Goal: Obtain resource: Download file/media

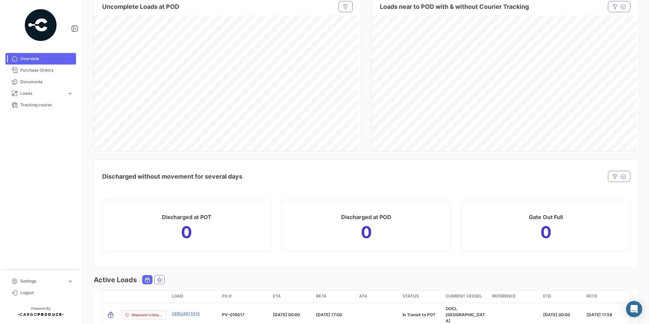
scroll to position [611, 0]
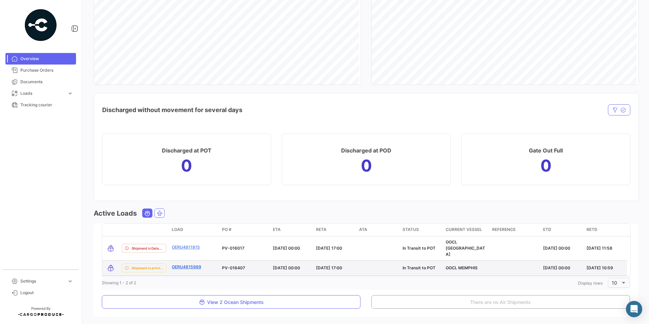
click at [196, 264] on link "OERU4815989" at bounding box center [187, 267] width 30 height 6
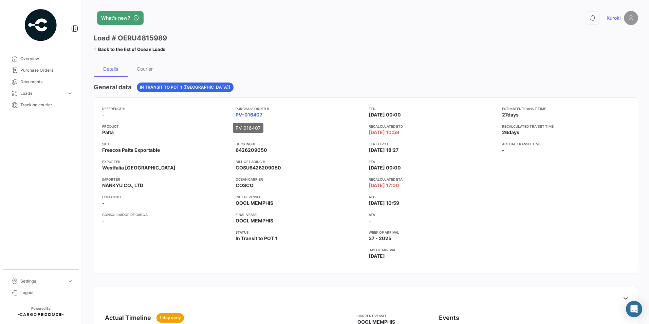
click at [250, 117] on link "PV-016407" at bounding box center [249, 114] width 27 height 7
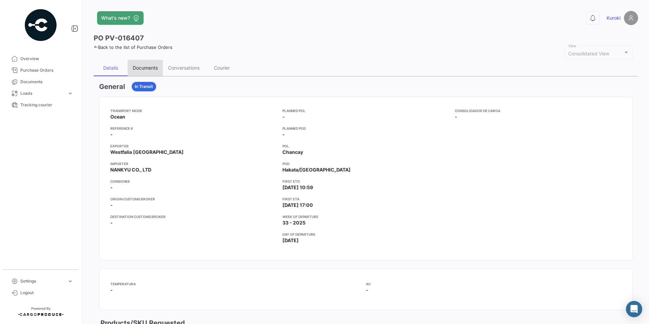
click at [147, 69] on div "Documents" at bounding box center [145, 68] width 25 height 6
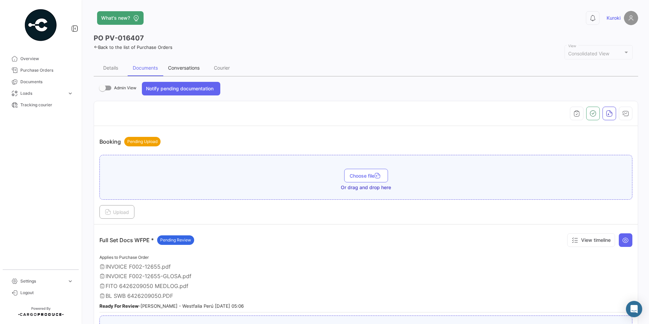
click at [174, 66] on div "Conversations" at bounding box center [184, 68] width 32 height 6
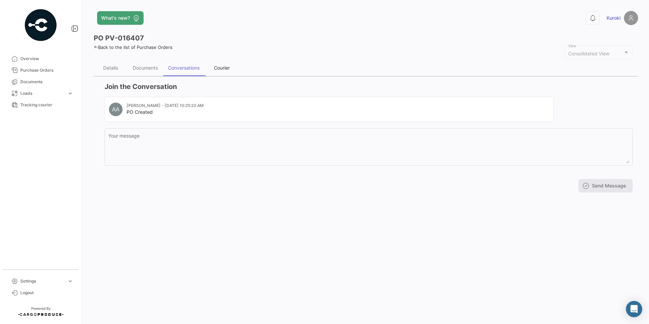
click at [218, 67] on div "Courier" at bounding box center [222, 68] width 16 height 6
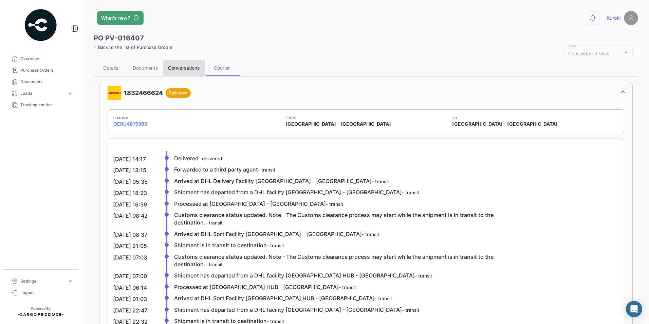
click at [191, 68] on div "Conversations" at bounding box center [184, 68] width 32 height 6
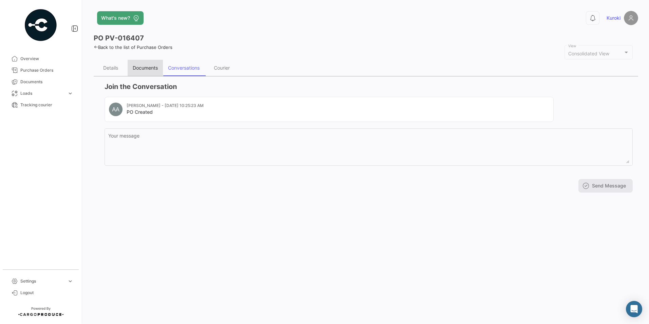
click at [137, 68] on div "Documents" at bounding box center [145, 68] width 25 height 6
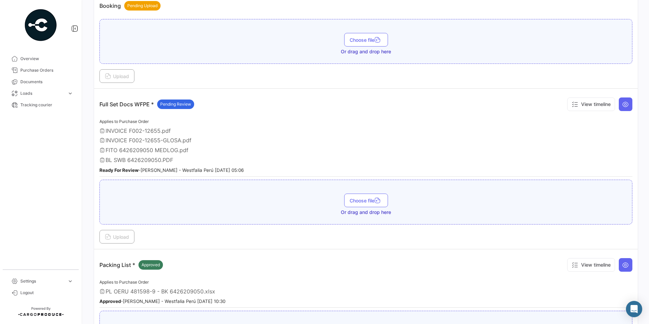
scroll to position [231, 0]
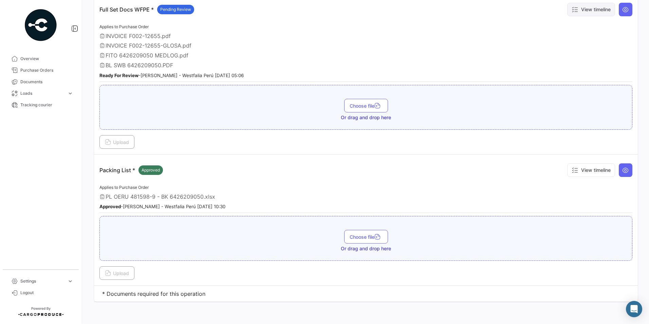
click at [600, 4] on button "View timeline" at bounding box center [591, 10] width 48 height 14
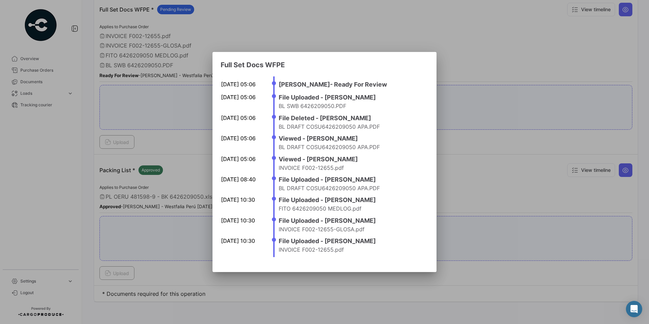
click at [544, 48] on div at bounding box center [324, 162] width 649 height 324
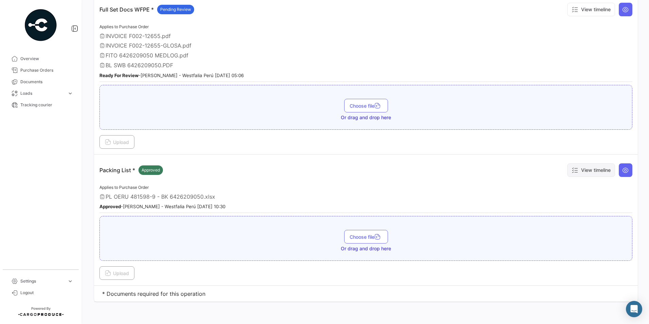
click at [600, 171] on button "View timeline" at bounding box center [591, 170] width 48 height 14
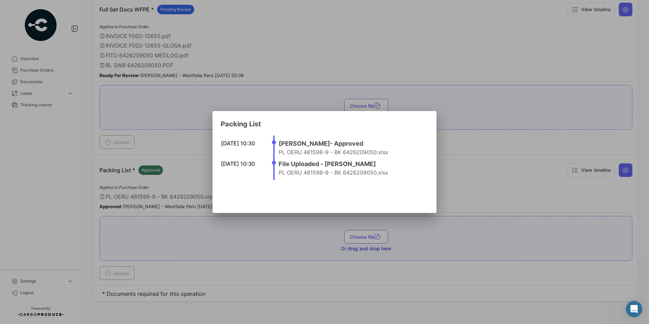
click at [507, 48] on div at bounding box center [324, 162] width 649 height 324
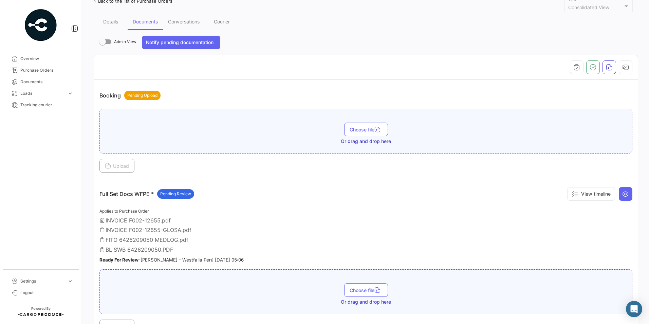
scroll to position [27, 0]
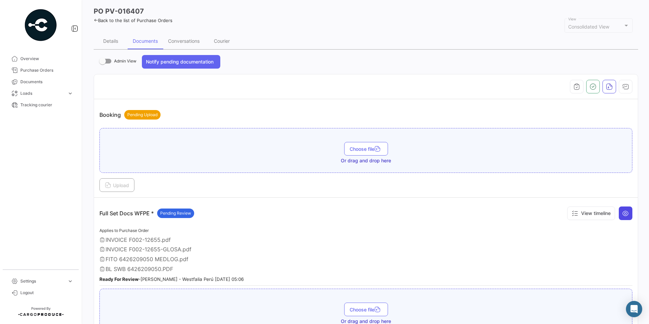
click at [626, 214] on button at bounding box center [626, 213] width 14 height 14
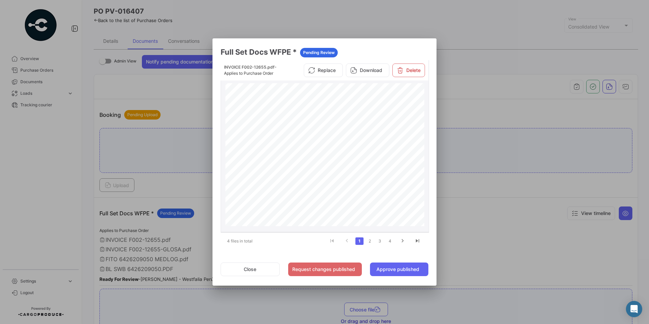
scroll to position [139, 0]
click at [396, 269] on button "Approve published" at bounding box center [399, 269] width 58 height 14
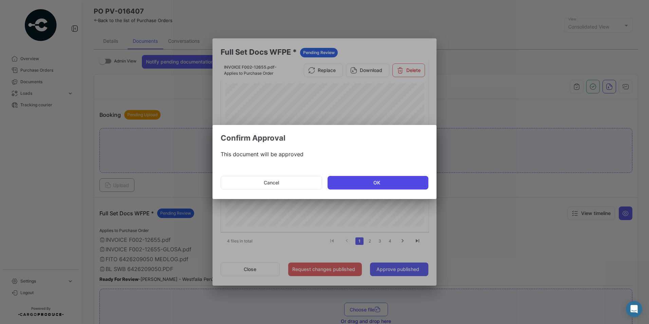
click at [385, 186] on button "OK" at bounding box center [378, 183] width 101 height 14
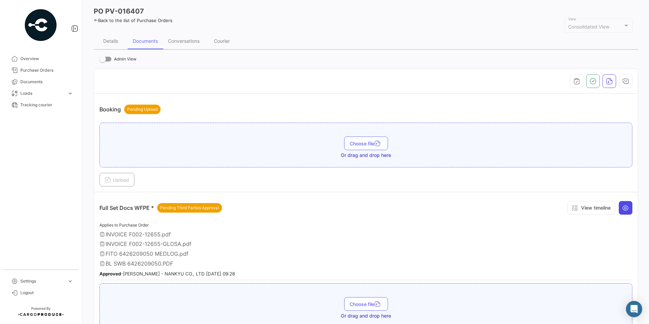
click at [623, 209] on icon at bounding box center [625, 207] width 7 height 7
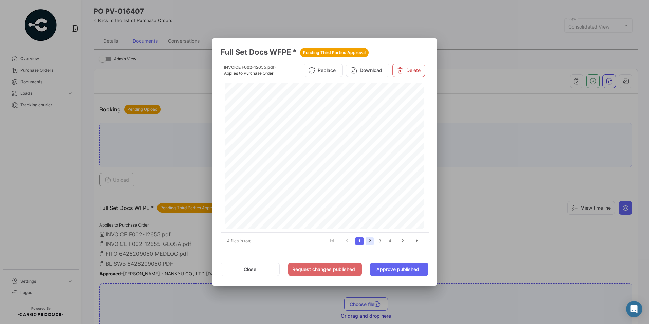
click at [370, 243] on link "2" at bounding box center [370, 240] width 8 height 7
click at [393, 268] on button "Approve published" at bounding box center [399, 269] width 58 height 14
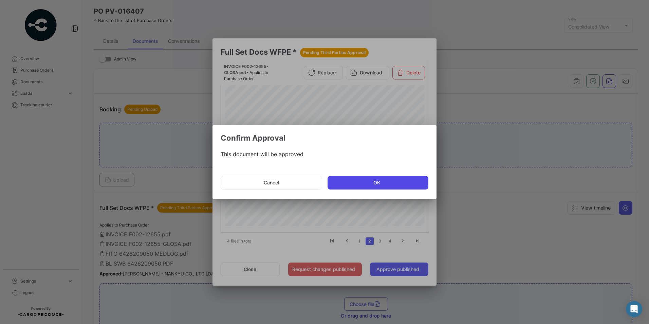
click at [385, 185] on button "OK" at bounding box center [378, 183] width 101 height 14
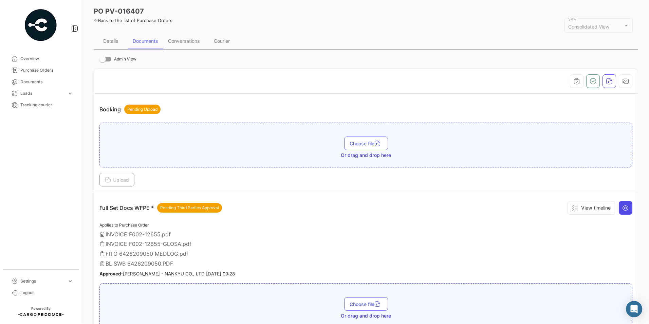
click at [623, 211] on icon at bounding box center [625, 207] width 7 height 7
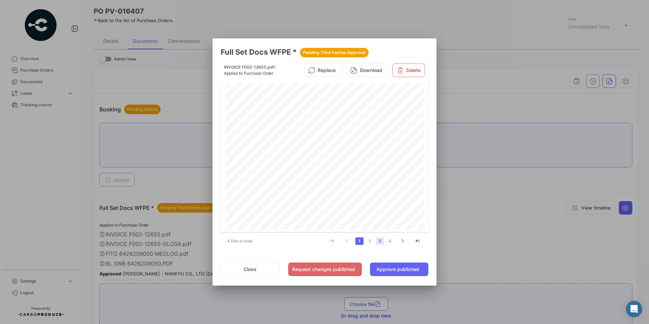
click at [380, 241] on link "3" at bounding box center [380, 240] width 8 height 7
click at [381, 242] on link "3" at bounding box center [380, 240] width 8 height 7
click at [404, 270] on button "Approve published" at bounding box center [399, 269] width 58 height 14
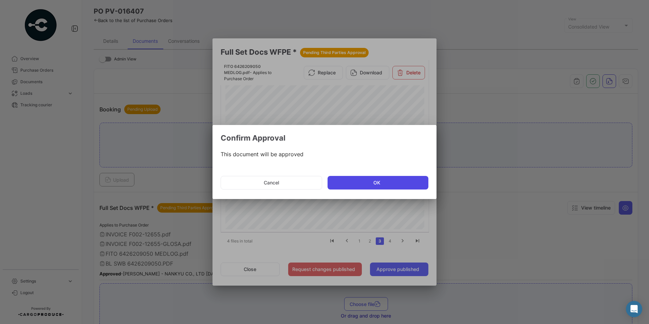
click at [386, 180] on button "OK" at bounding box center [378, 183] width 101 height 14
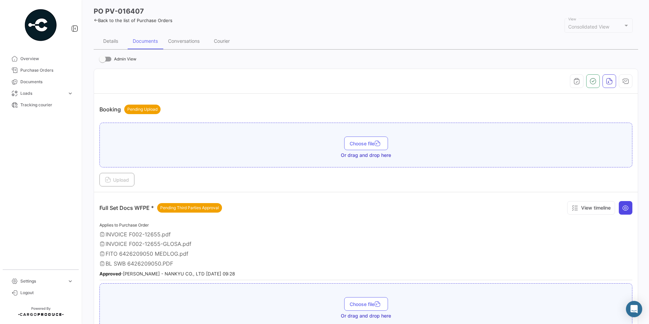
click at [622, 206] on icon at bounding box center [625, 207] width 7 height 7
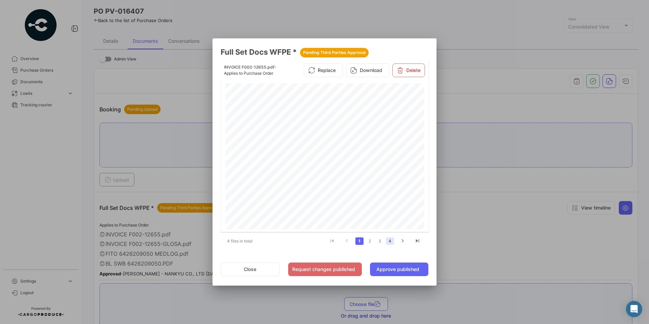
click at [393, 240] on link "4" at bounding box center [390, 240] width 8 height 7
click at [412, 265] on button "Approve published" at bounding box center [399, 269] width 58 height 14
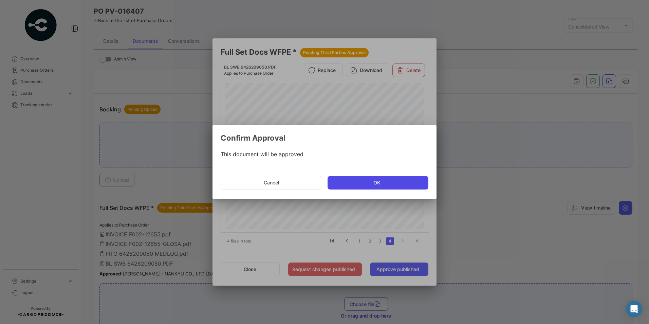
click at [369, 181] on button "OK" at bounding box center [378, 183] width 101 height 14
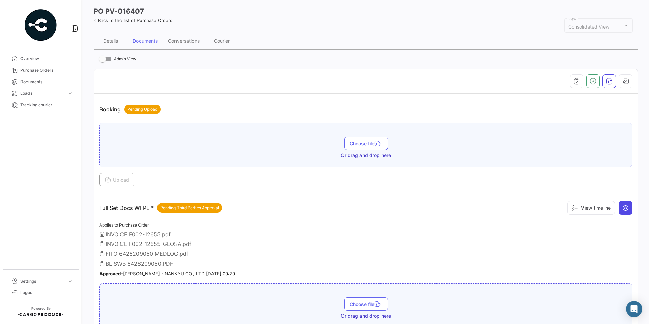
click at [627, 205] on button at bounding box center [626, 208] width 14 height 14
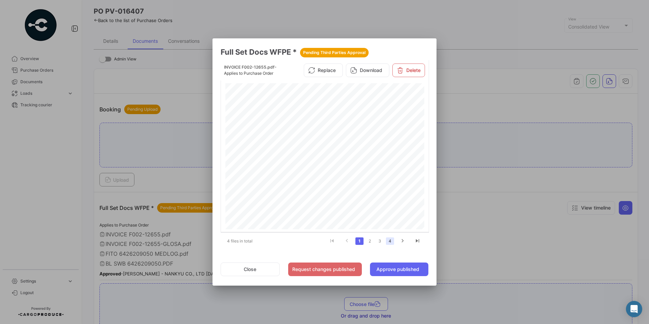
click at [392, 243] on link "4" at bounding box center [390, 240] width 8 height 7
click at [400, 272] on button "Approve published" at bounding box center [399, 269] width 58 height 14
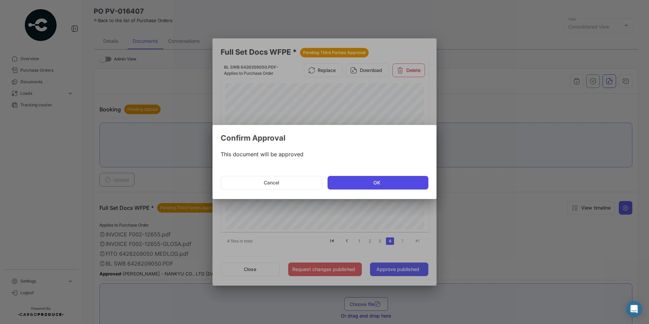
click at [371, 186] on button "OK" at bounding box center [378, 183] width 101 height 14
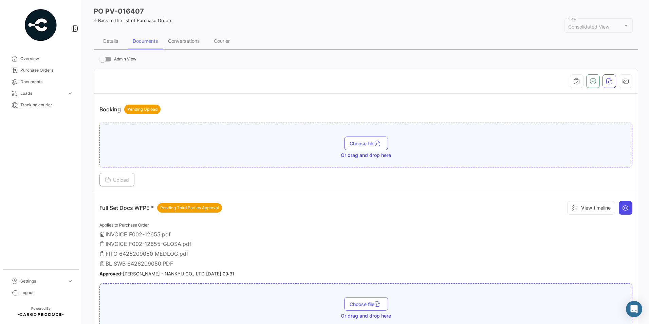
click at [625, 209] on icon at bounding box center [625, 207] width 7 height 7
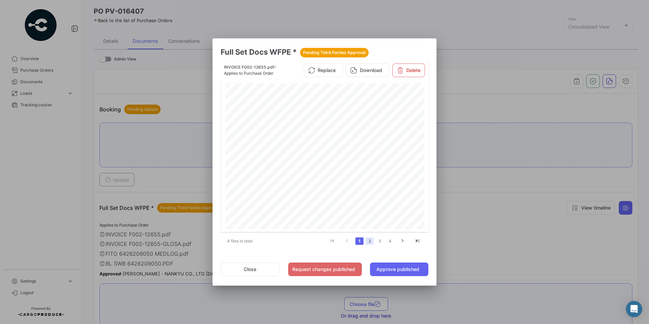
click at [371, 239] on link "2" at bounding box center [370, 240] width 8 height 7
click at [361, 68] on button "Download" at bounding box center [367, 73] width 43 height 14
click at [380, 243] on link "3" at bounding box center [380, 240] width 8 height 7
click at [363, 77] on button "Download" at bounding box center [367, 73] width 43 height 14
click at [390, 241] on link "4" at bounding box center [390, 240] width 8 height 7
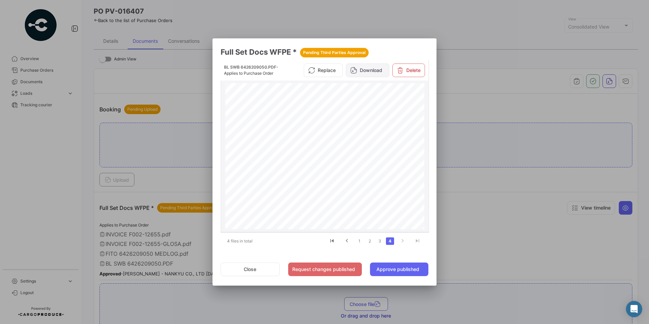
click at [374, 68] on button "Download" at bounding box center [367, 71] width 43 height 14
click at [548, 216] on div at bounding box center [324, 162] width 649 height 324
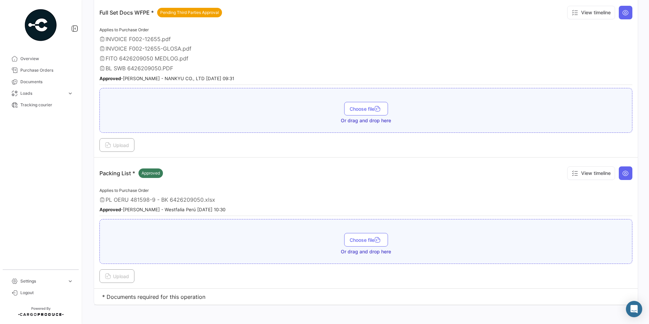
scroll to position [225, 0]
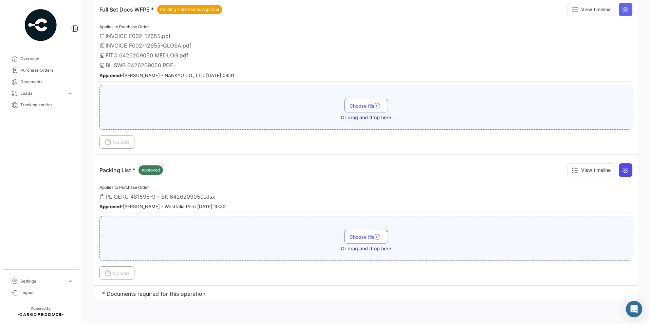
click at [623, 169] on icon at bounding box center [625, 170] width 7 height 7
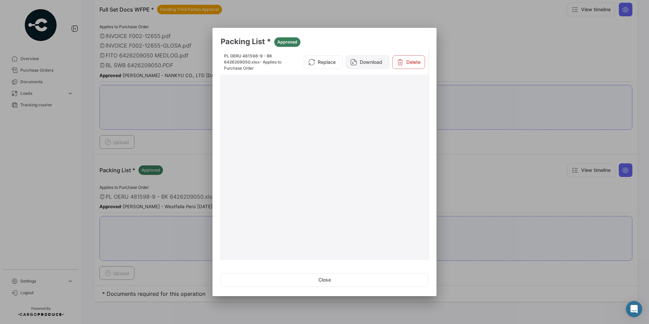
click at [360, 64] on button "Download" at bounding box center [367, 62] width 43 height 14
